Goal: Navigation & Orientation: Find specific page/section

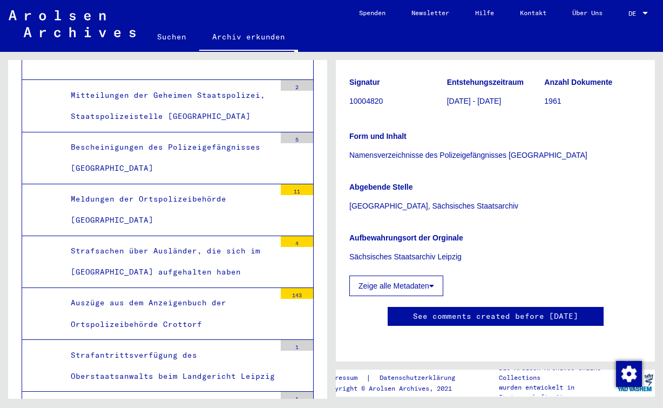
scroll to position [414, 0]
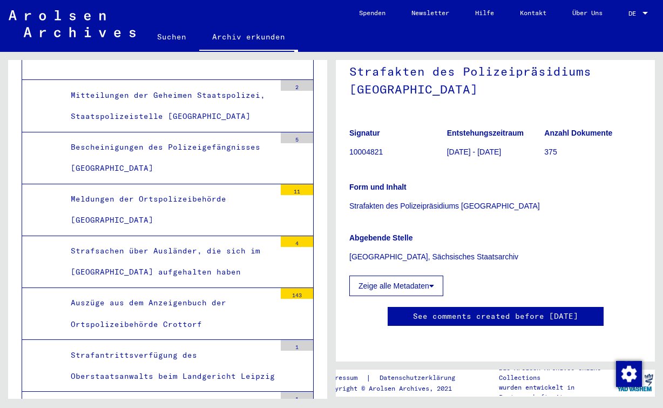
scroll to position [170, 0]
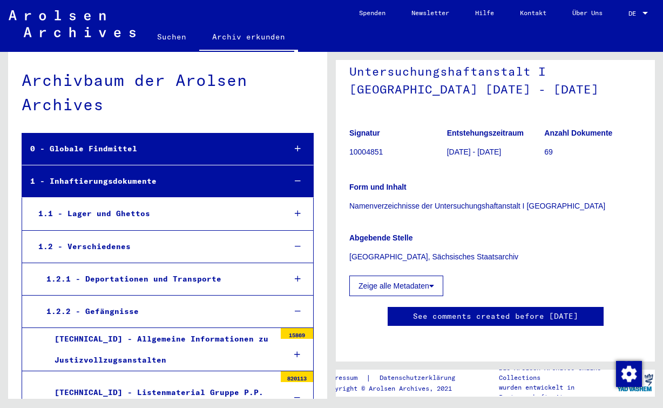
scroll to position [482, 0]
click at [173, 36] on link "Suchen" at bounding box center [171, 37] width 55 height 26
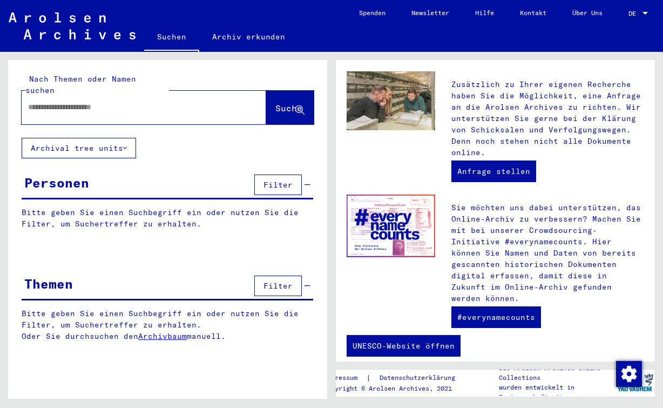
scroll to position [464, 0]
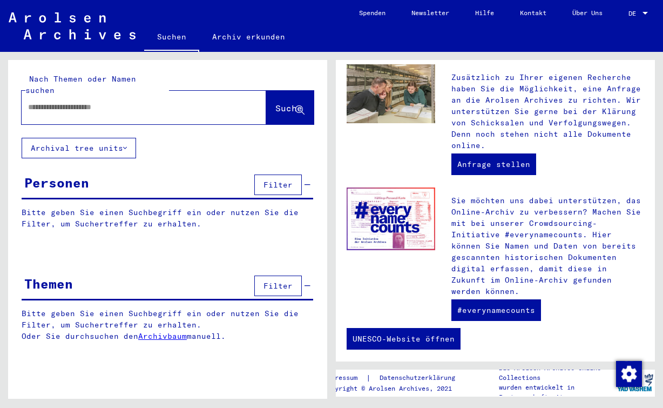
click at [465, 19] on link "Hilfe" at bounding box center [484, 13] width 45 height 26
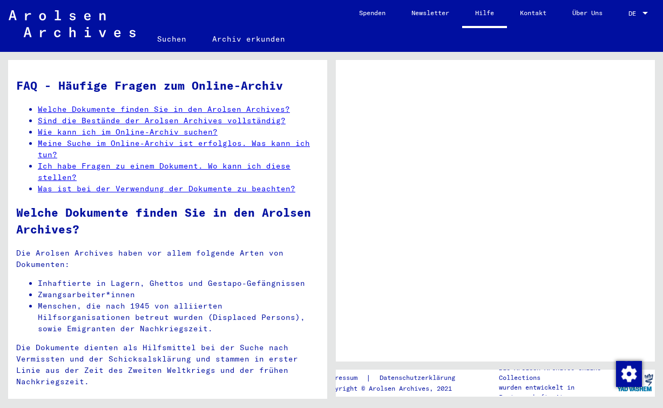
click at [528, 13] on link "Kontakt" at bounding box center [533, 13] width 52 height 26
